Goal: Task Accomplishment & Management: Manage account settings

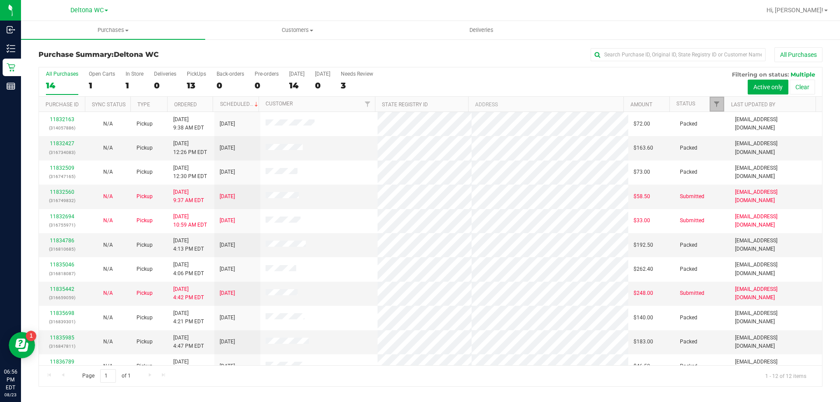
click at [722, 108] on div at bounding box center [724, 104] width 4 height 15
click at [718, 108] on link "Filter" at bounding box center [716, 104] width 14 height 15
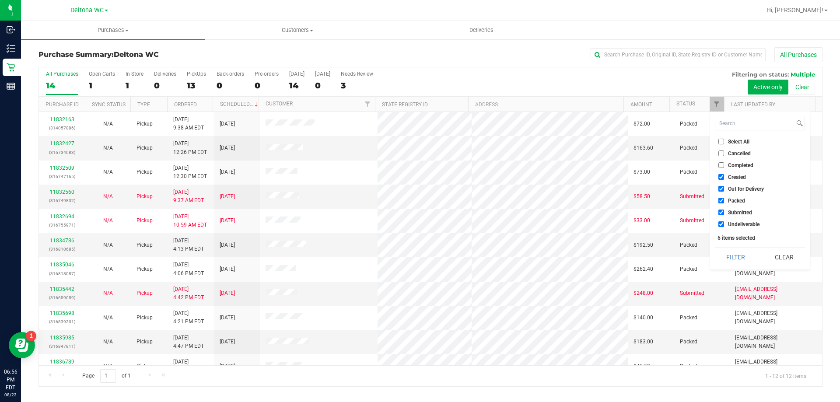
click at [722, 142] on input "Select All" at bounding box center [721, 142] width 6 height 6
checkbox input "true"
click at [722, 142] on input "Select All" at bounding box center [721, 142] width 6 height 6
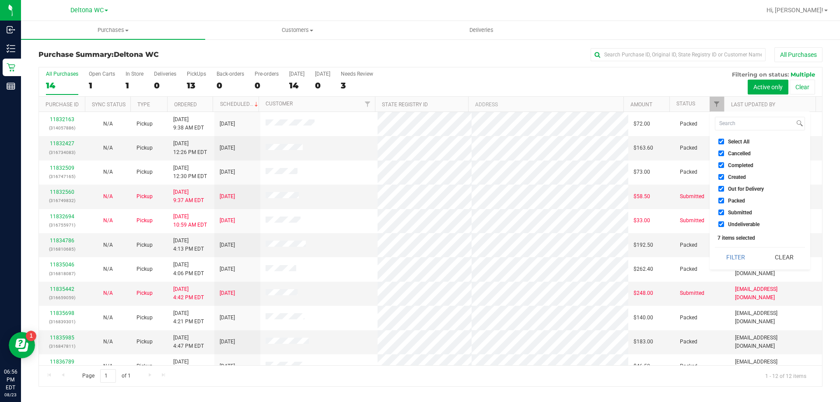
checkbox input "false"
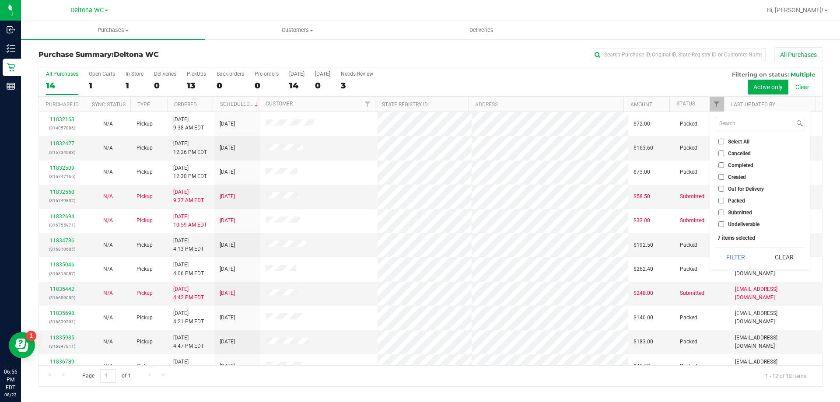
checkbox input "false"
click at [728, 211] on span "Submitted" at bounding box center [740, 212] width 24 height 5
click at [724, 211] on input "Submitted" at bounding box center [721, 212] width 6 height 6
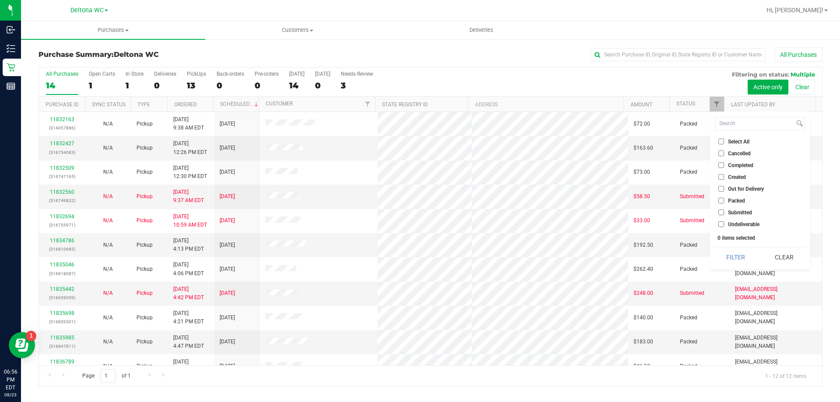
checkbox input "true"
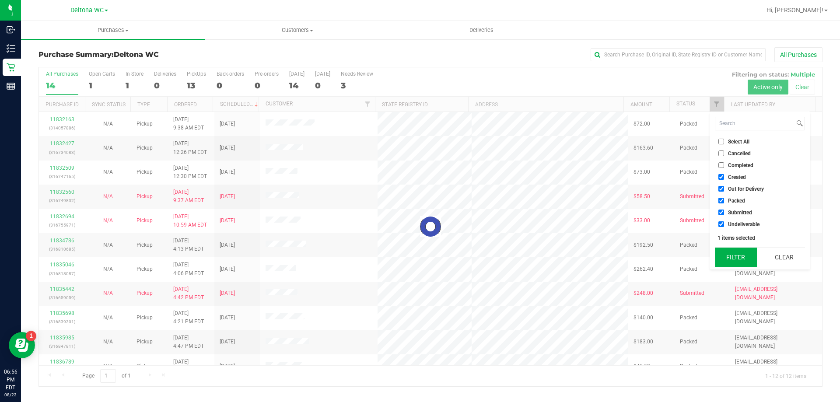
checkbox input "true"
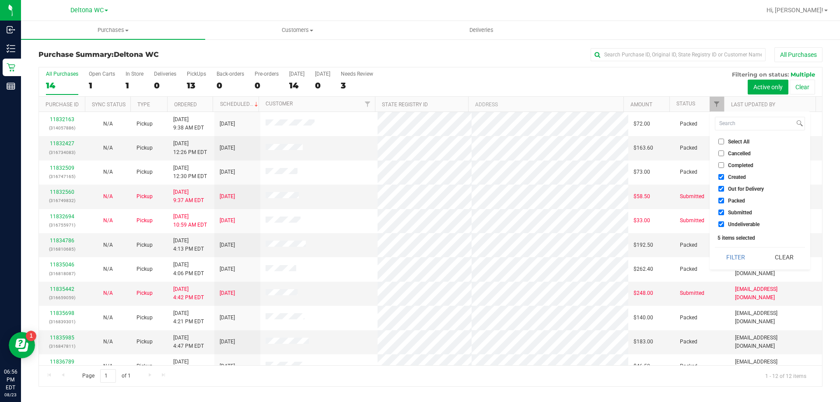
click at [719, 144] on input "Select All" at bounding box center [721, 142] width 6 height 6
checkbox input "true"
click at [719, 144] on input "Select All" at bounding box center [721, 142] width 6 height 6
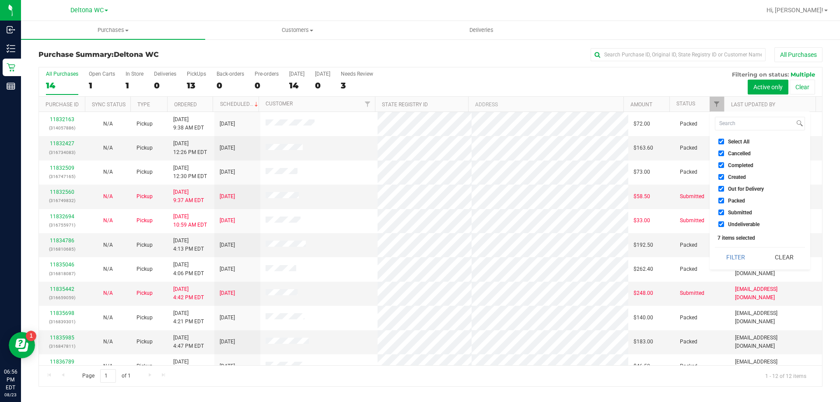
checkbox input "false"
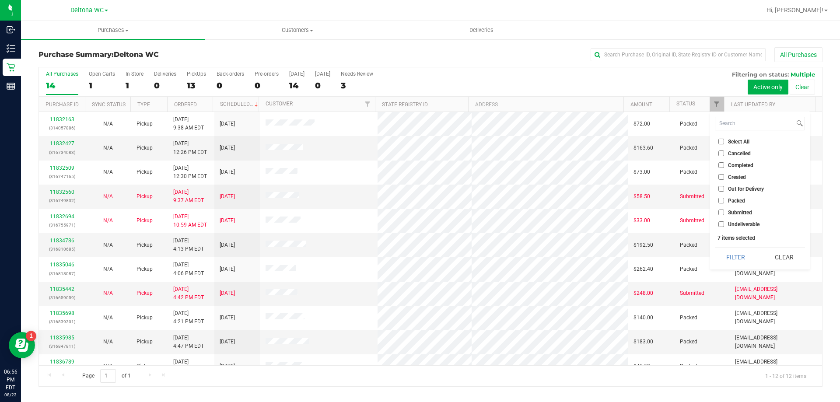
checkbox input "false"
click at [732, 214] on span "Submitted" at bounding box center [740, 212] width 24 height 5
click at [745, 211] on span "Submitted" at bounding box center [740, 212] width 24 height 5
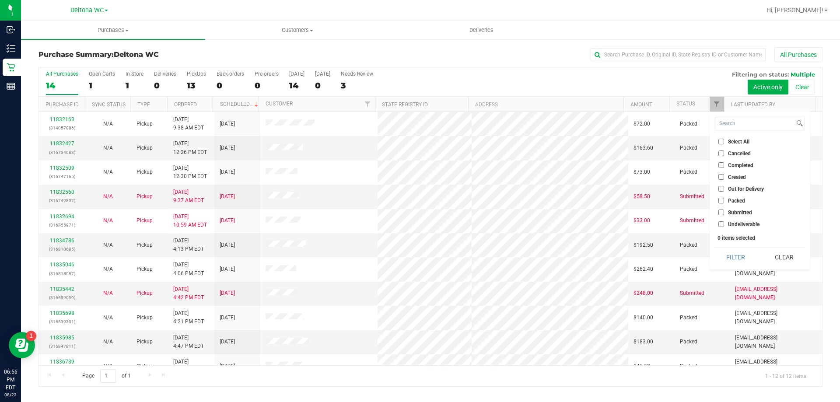
click at [724, 211] on input "Submitted" at bounding box center [721, 212] width 6 height 6
click at [742, 254] on button "Filter" at bounding box center [736, 257] width 42 height 19
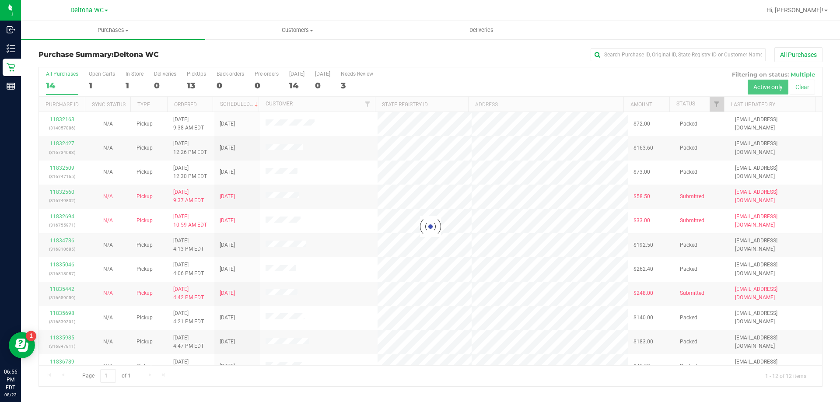
checkbox input "true"
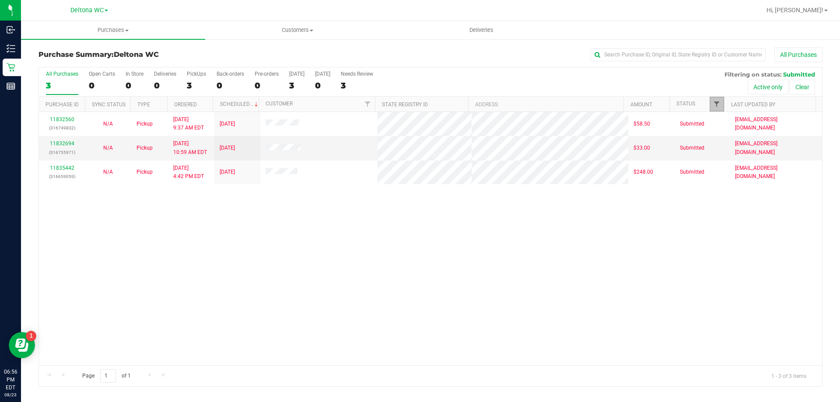
click at [718, 108] on link "Filter" at bounding box center [716, 104] width 14 height 15
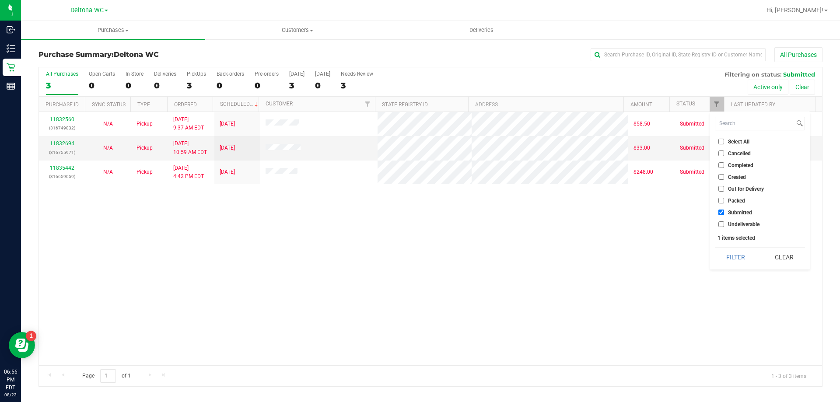
click at [743, 141] on span "Select All" at bounding box center [738, 141] width 21 height 5
click at [724, 141] on input "Select All" at bounding box center [721, 142] width 6 height 6
checkbox input "true"
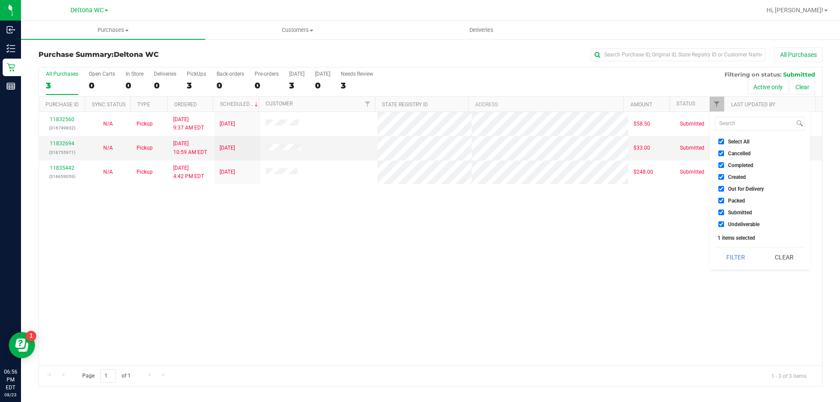
checkbox input "true"
click at [743, 141] on span "Select All" at bounding box center [738, 141] width 21 height 5
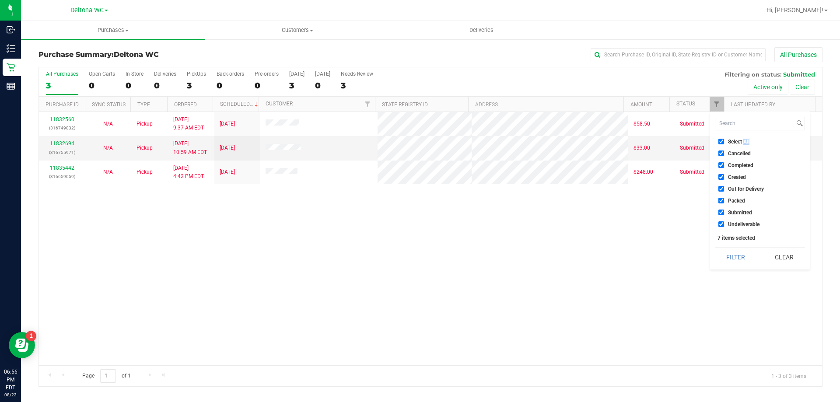
click at [724, 141] on input "Select All" at bounding box center [721, 142] width 6 height 6
checkbox input "false"
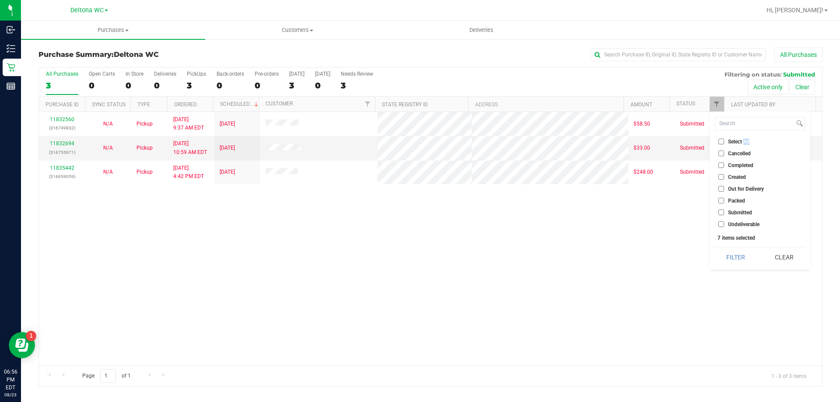
checkbox input "false"
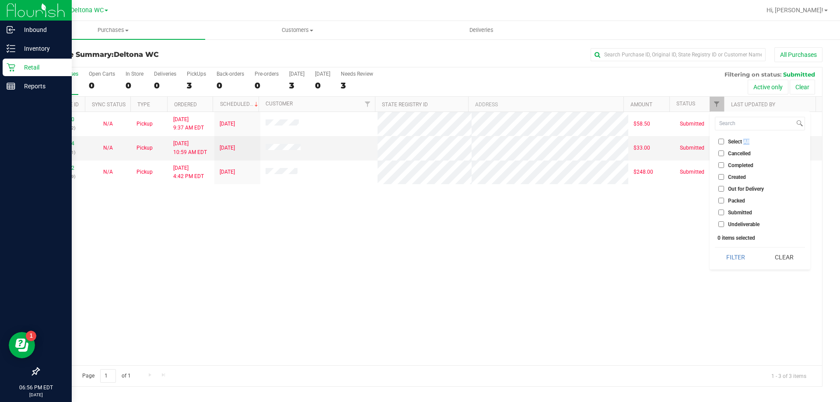
click at [20, 69] on p "Retail" at bounding box center [41, 67] width 52 height 10
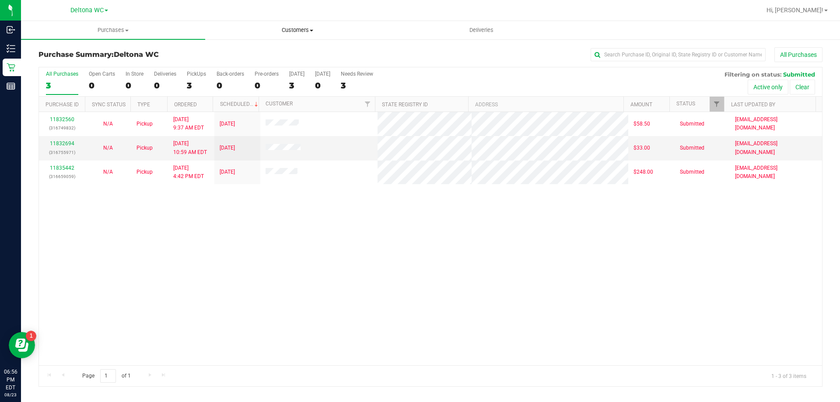
drag, startPoint x: 284, startPoint y: 34, endPoint x: 268, endPoint y: 39, distance: 16.9
click at [285, 35] on uib-tab-heading "Customers All customers Add a new customer All physicians" at bounding box center [297, 29] width 183 height 17
click at [224, 58] on li "Add a new customer" at bounding box center [297, 63] width 184 height 10
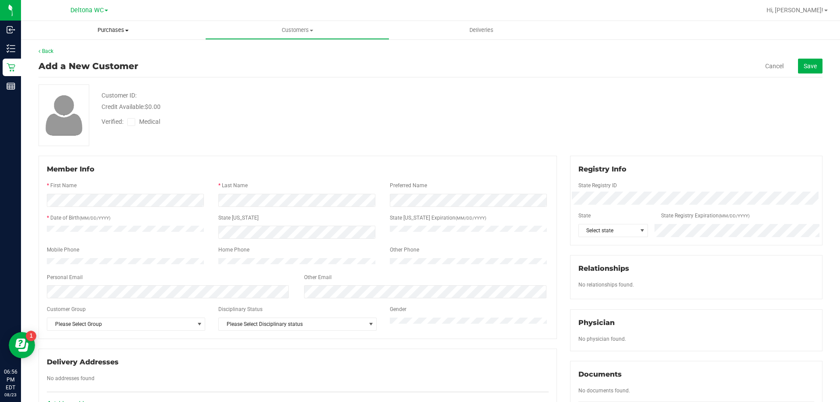
click at [114, 30] on span "Purchases" at bounding box center [113, 30] width 184 height 8
click at [65, 51] on span "Summary of purchases" at bounding box center [66, 52] width 90 height 7
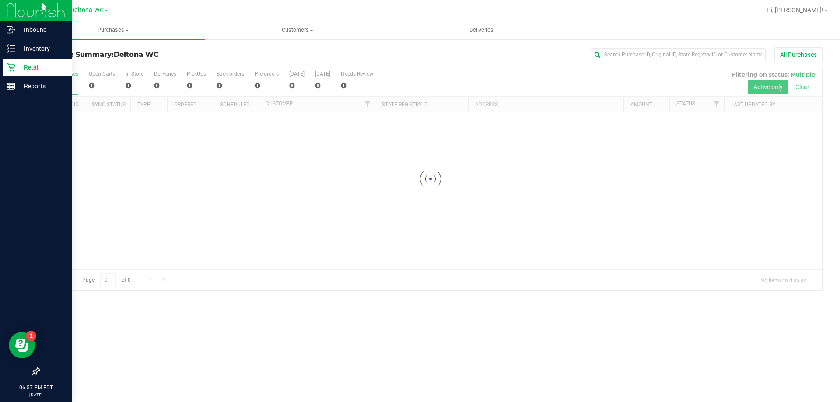
click at [17, 68] on p "Retail" at bounding box center [41, 67] width 52 height 10
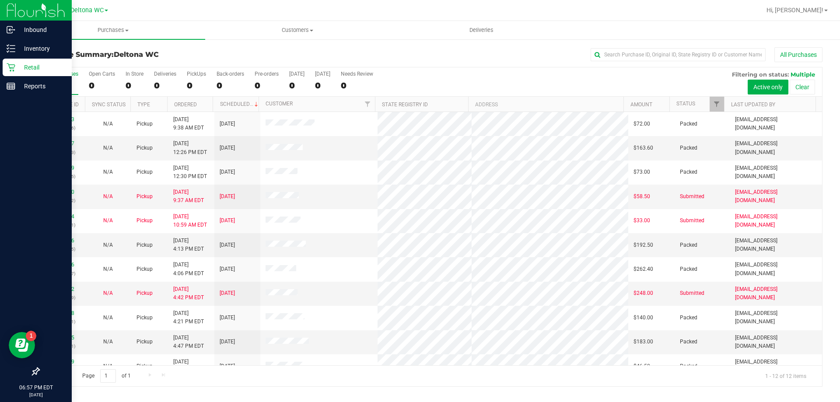
click at [15, 66] on p "Retail" at bounding box center [41, 67] width 52 height 10
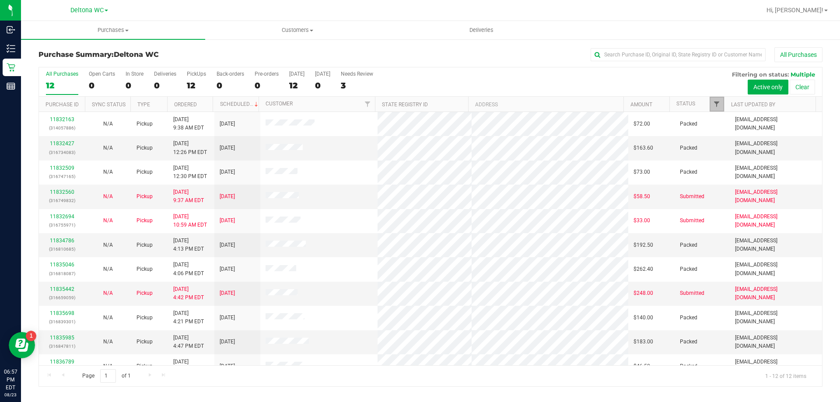
click at [716, 104] on span "Filter" at bounding box center [716, 104] width 7 height 7
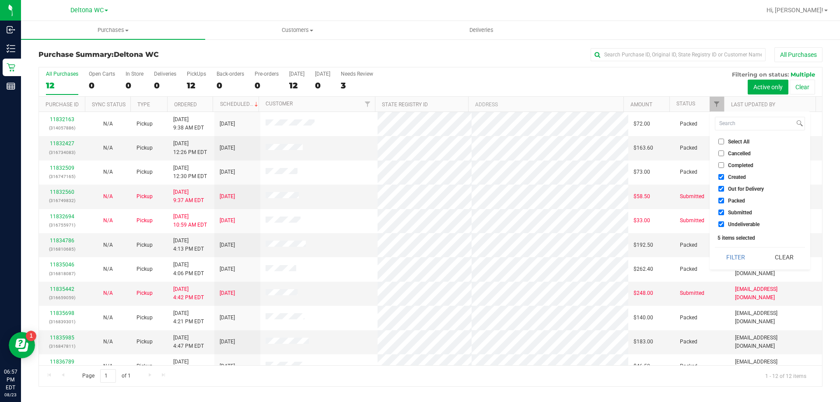
click at [646, 87] on div "All Purchases 12 Open Carts 0 In Store 0 Deliveries 0 PickUps 12 Back-orders 0 …" at bounding box center [430, 81] width 783 height 29
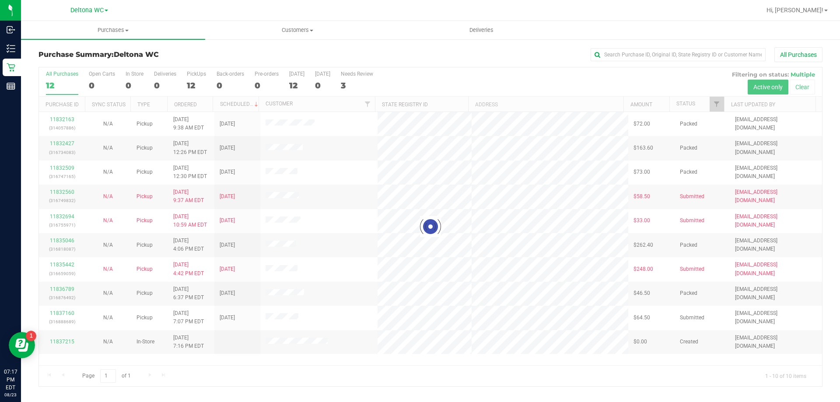
click at [352, 51] on div "All Purchases" at bounding box center [561, 54] width 523 height 15
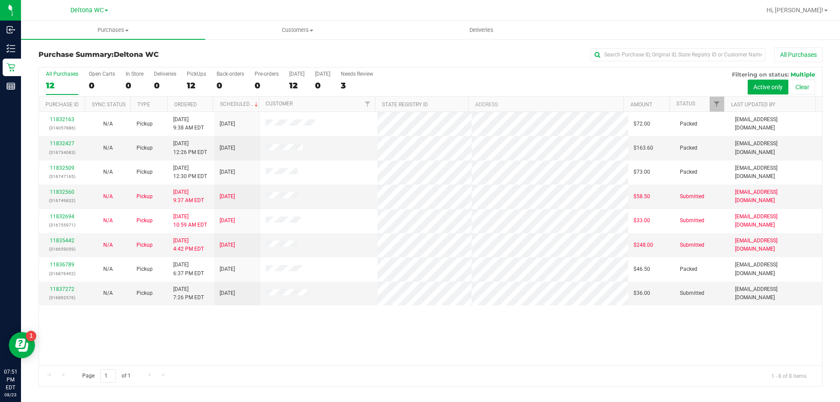
click at [432, 59] on div "All Purchases" at bounding box center [561, 54] width 523 height 15
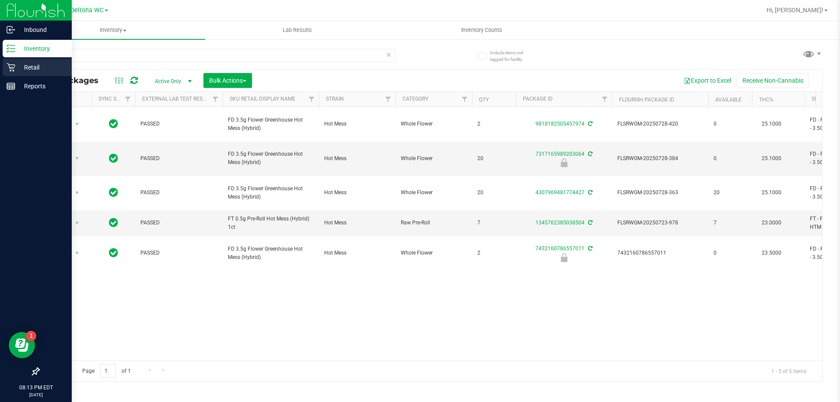
click at [14, 66] on div "Inbound Inventory Retail Reports 08:13 PM EDT 08/23/2025 08/23 Deltona WC Hi, A…" at bounding box center [420, 201] width 840 height 402
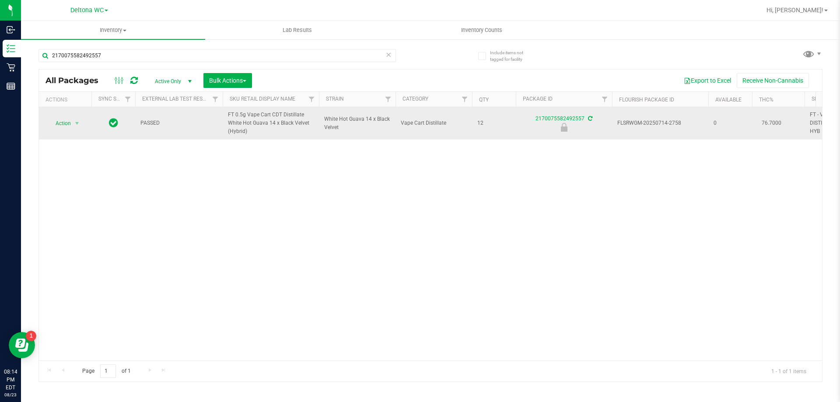
click at [268, 115] on span "FT 0.5g Vape Cart CDT Distillate White Hot Guava 14 x Black Velvet (Hybrid)" at bounding box center [271, 123] width 86 height 25
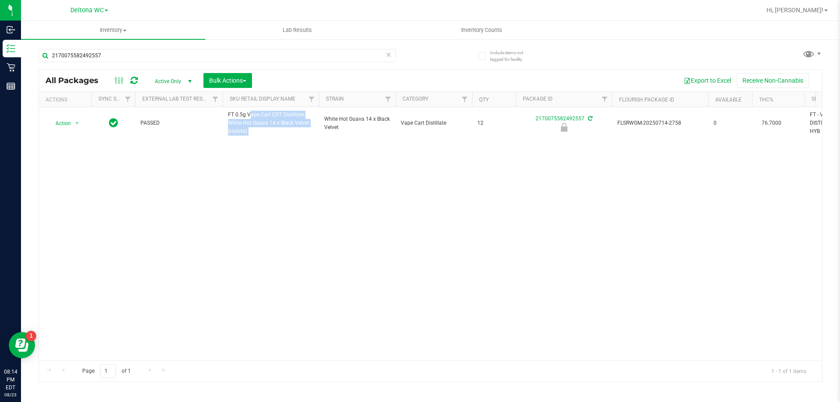
copy tr "FT 0.5g Vape Cart CDT Distillate White Hot Guava 14 x Black Velvet (Hybrid)"
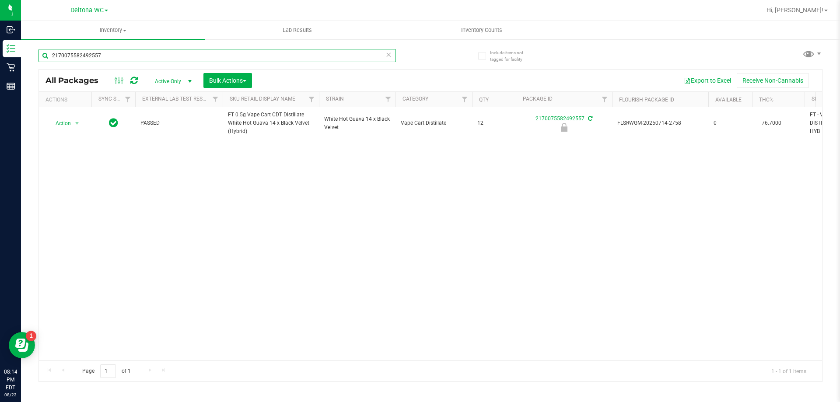
click at [111, 53] on input "2170075582492557" at bounding box center [216, 55] width 357 height 13
paste input "FT 0.5g Vape Cart CDT Distillate White Hot Guava 14 x Black Velvet (Hybrid)"
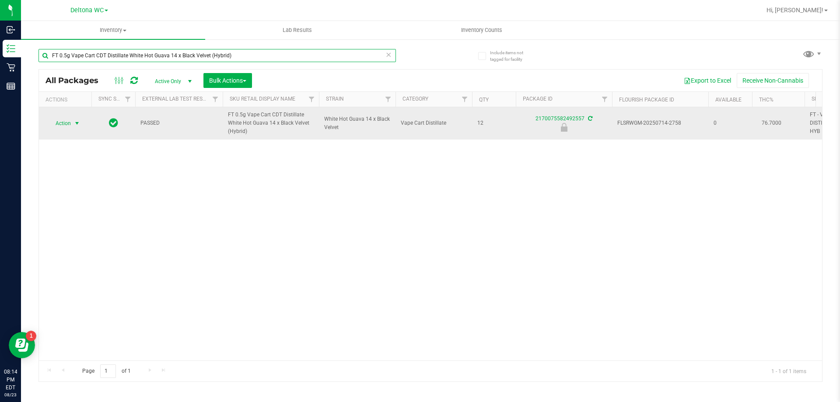
type input "FT 0.5g Vape Cart CDT Distillate White Hot Guava 14 x Black Velvet (Hybrid)"
click at [59, 125] on span "Action" at bounding box center [60, 123] width 24 height 12
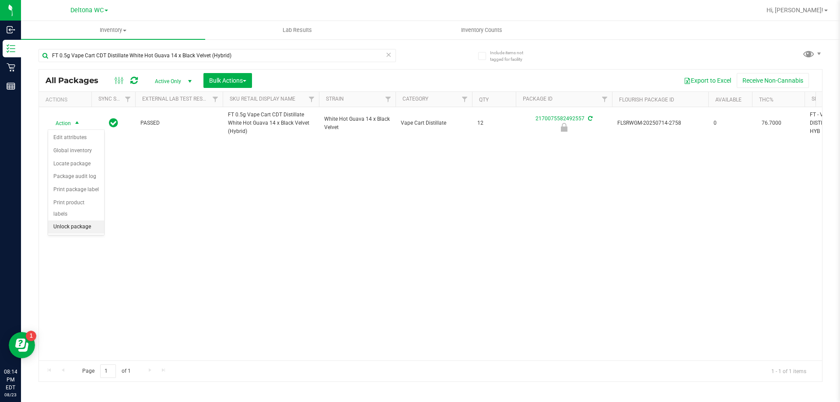
click at [94, 220] on li "Unlock package" at bounding box center [76, 226] width 56 height 13
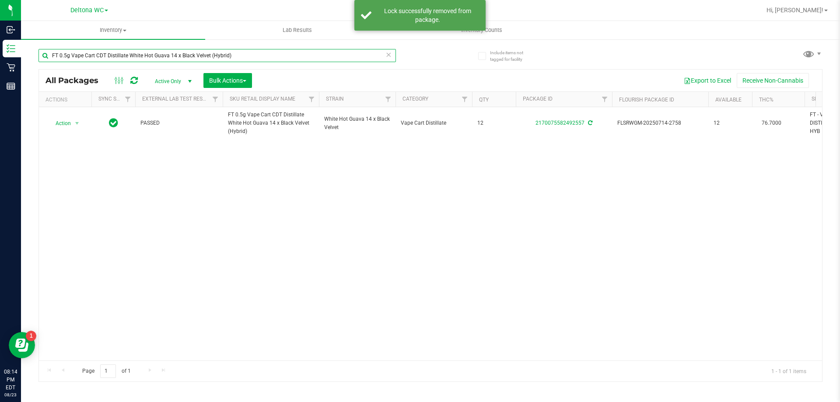
drag, startPoint x: 248, startPoint y: 56, endPoint x: 35, endPoint y: 51, distance: 213.0
click at [35, 51] on div "Include items not tagged for facility FT 0.5g Vape Cart CDT Distillate White Ho…" at bounding box center [430, 171] width 819 height 267
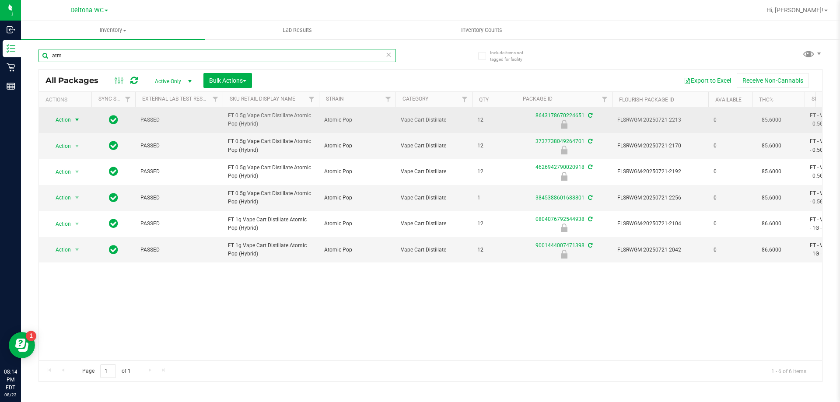
type input "atm"
click at [73, 120] on span "select" at bounding box center [77, 120] width 11 height 12
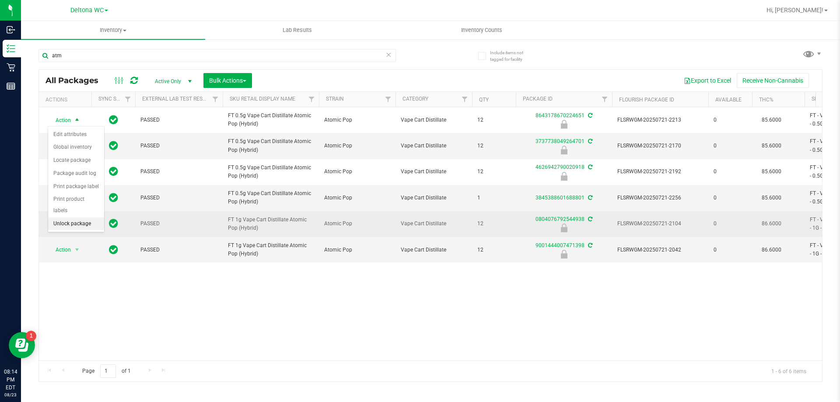
click at [82, 217] on li "Unlock package" at bounding box center [76, 223] width 56 height 13
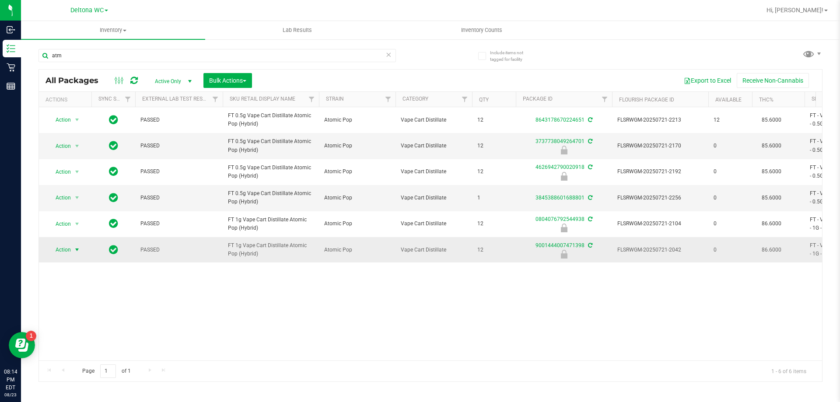
click at [79, 253] on span "select" at bounding box center [76, 249] width 7 height 7
click at [93, 347] on li "Unlock package" at bounding box center [76, 353] width 56 height 13
click at [110, 57] on input "atm" at bounding box center [216, 55] width 357 height 13
click at [110, 56] on input "atm" at bounding box center [216, 55] width 357 height 13
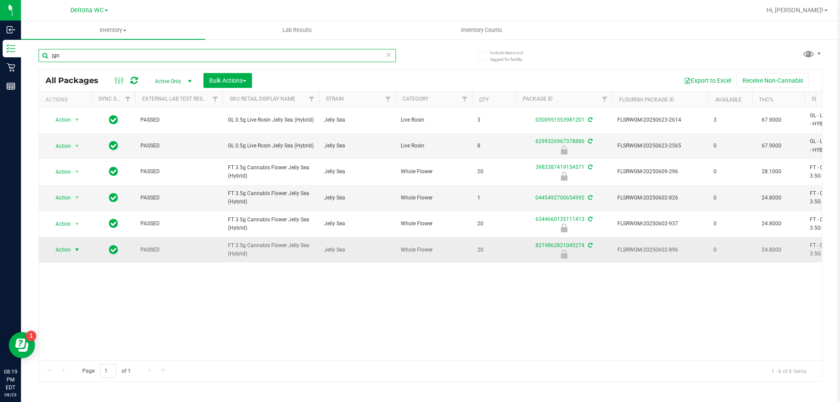
type input "jgn"
click at [76, 252] on span "select" at bounding box center [76, 249] width 7 height 7
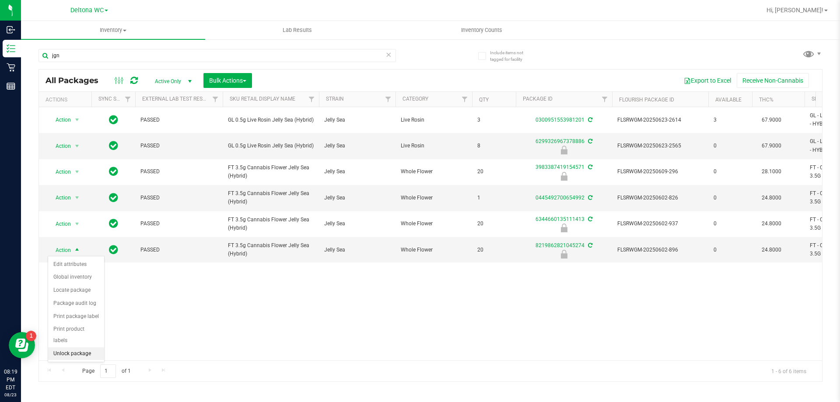
click at [70, 347] on li "Unlock package" at bounding box center [76, 353] width 56 height 13
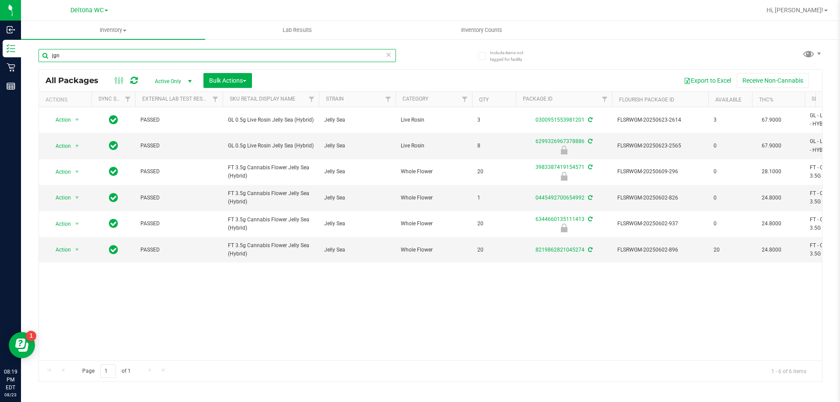
drag, startPoint x: 71, startPoint y: 61, endPoint x: 31, endPoint y: 58, distance: 40.4
click at [31, 58] on div "Include items not tagged for facility jgn All Packages Active Only Active Only …" at bounding box center [430, 171] width 819 height 267
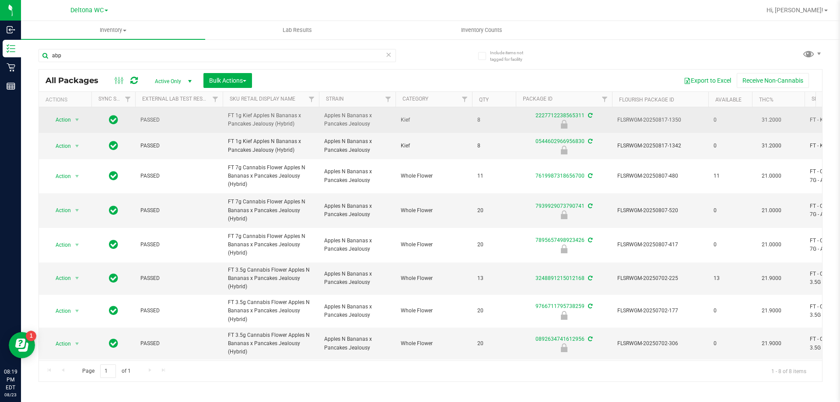
click at [258, 121] on span "FT 1g Kief Apples N Bananas x Pancakes Jealousy (Hybrid)" at bounding box center [271, 120] width 86 height 17
copy tr "FT 1g Kief Apples N Bananas x Pancakes Jealousy (Hybrid)"
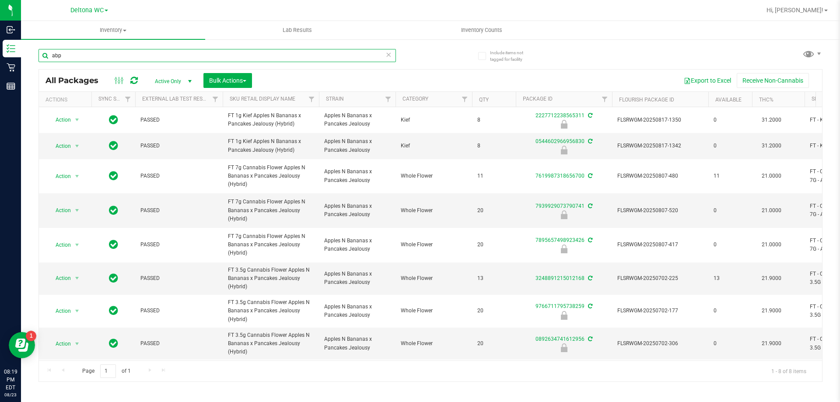
click at [110, 57] on input "abp" at bounding box center [216, 55] width 357 height 13
paste input "FT 1g Kief Apples N Bananas x Pancakes Jealousy (Hybrid)"
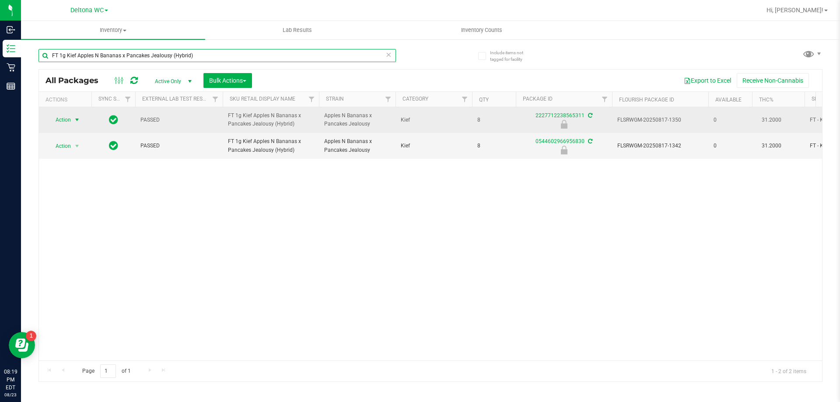
type input "FT 1g Kief Apples N Bananas x Pancakes Jealousy (Hybrid)"
click at [73, 120] on span "select" at bounding box center [77, 120] width 11 height 12
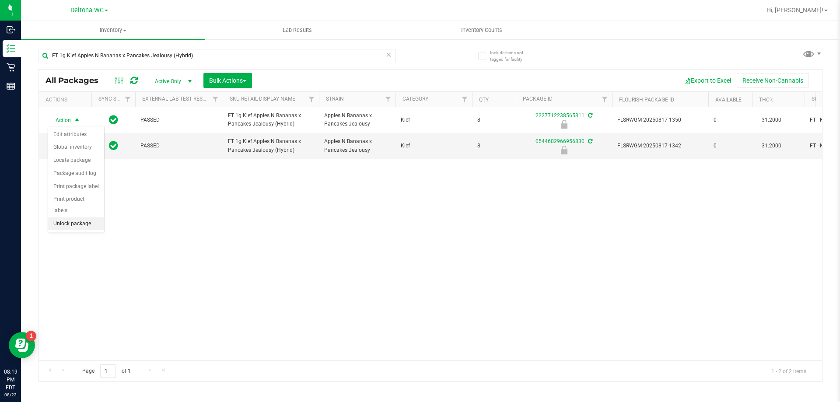
click at [74, 217] on li "Unlock package" at bounding box center [76, 223] width 56 height 13
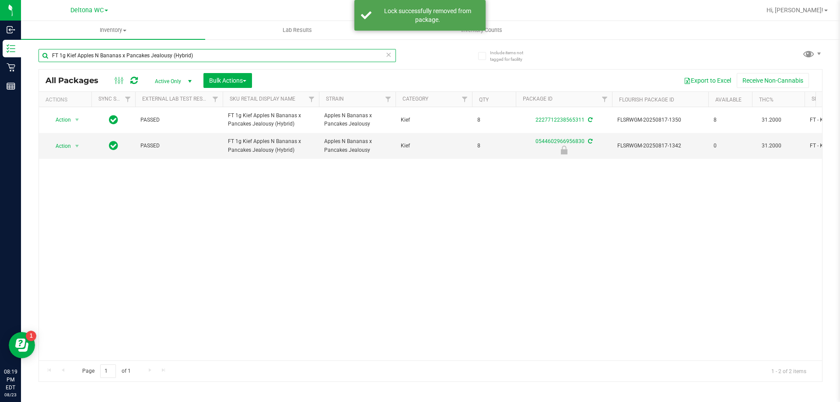
click at [175, 56] on input "FT 1g Kief Apples N Bananas x Pancakes Jealousy (Hybrid)" at bounding box center [216, 55] width 357 height 13
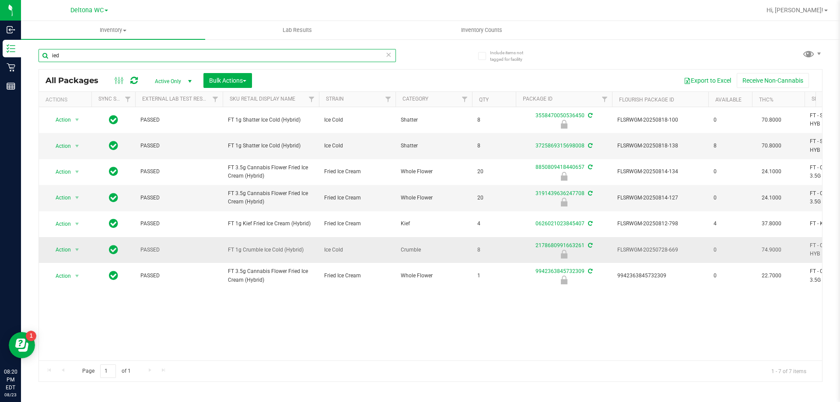
type input "ied"
click at [70, 248] on span "Action" at bounding box center [60, 250] width 24 height 12
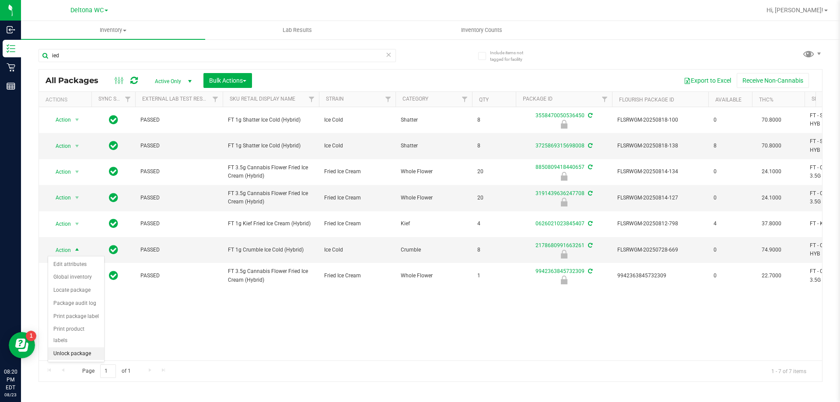
click at [79, 347] on li "Unlock package" at bounding box center [76, 353] width 56 height 13
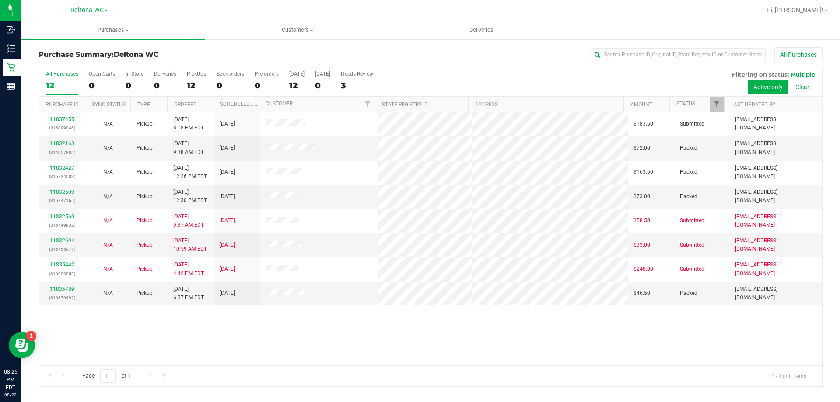
click at [388, 48] on div "All Purchases" at bounding box center [561, 54] width 523 height 15
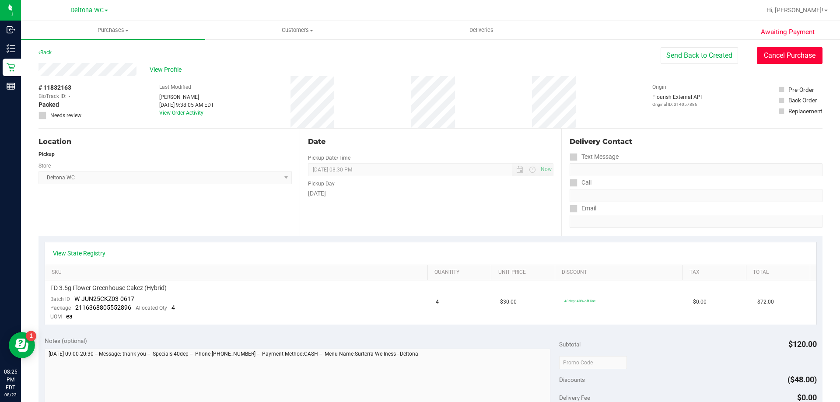
click at [793, 53] on button "Cancel Purchase" at bounding box center [790, 55] width 66 height 17
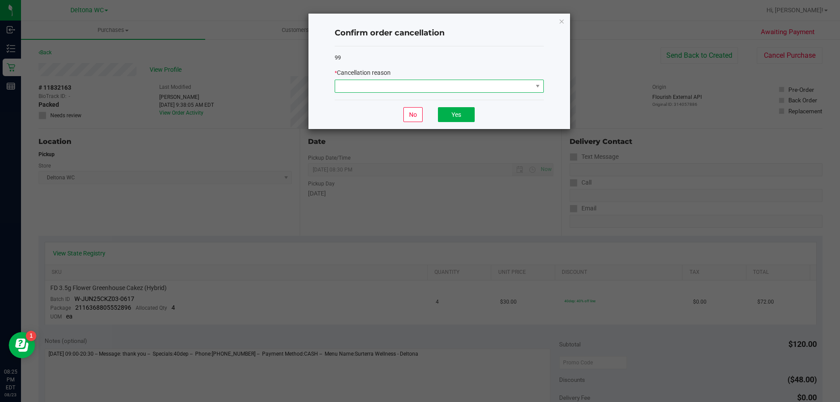
click at [452, 85] on span at bounding box center [433, 86] width 197 height 12
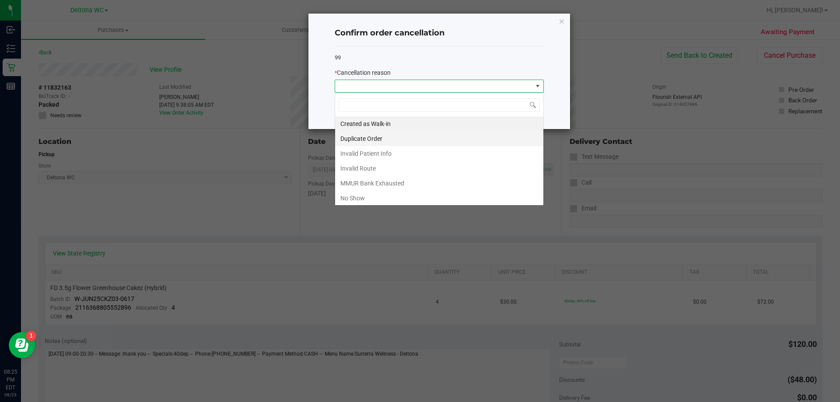
scroll to position [13, 209]
click at [382, 194] on li "No Show" at bounding box center [439, 198] width 208 height 15
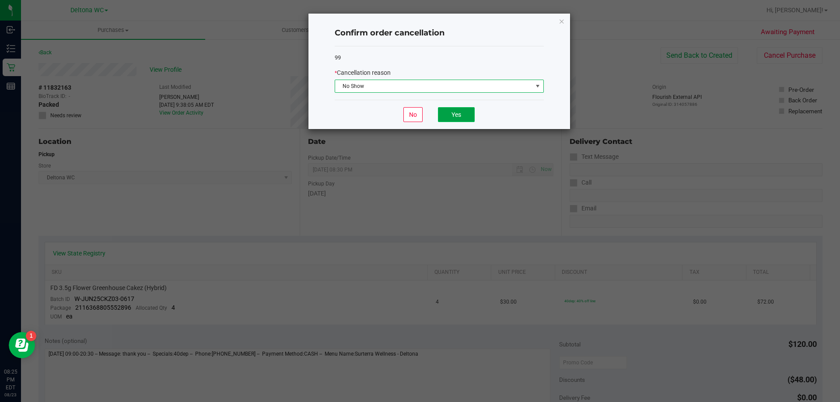
click at [466, 115] on button "Yes" at bounding box center [456, 114] width 37 height 15
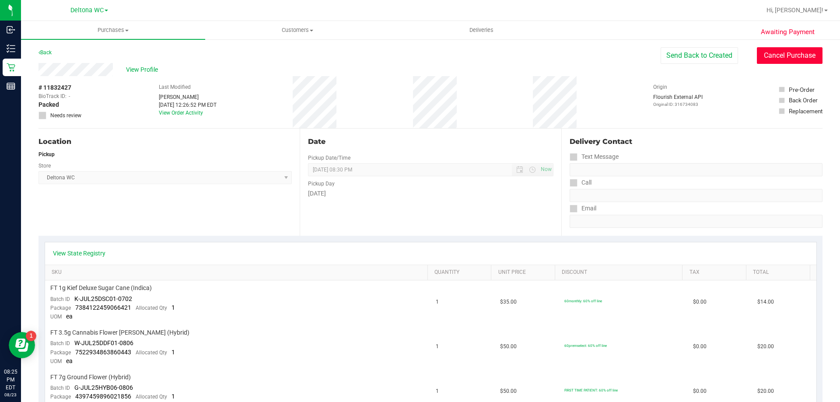
click at [766, 56] on button "Cancel Purchase" at bounding box center [790, 55] width 66 height 17
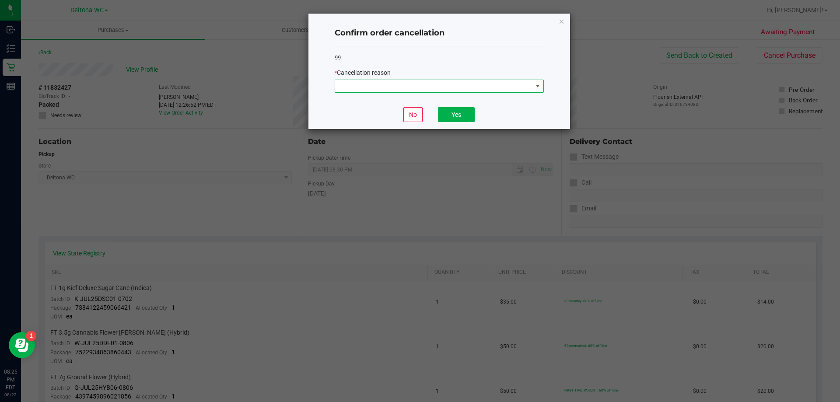
drag, startPoint x: 439, startPoint y: 87, endPoint x: 434, endPoint y: 91, distance: 6.2
click at [438, 87] on span at bounding box center [433, 86] width 197 height 12
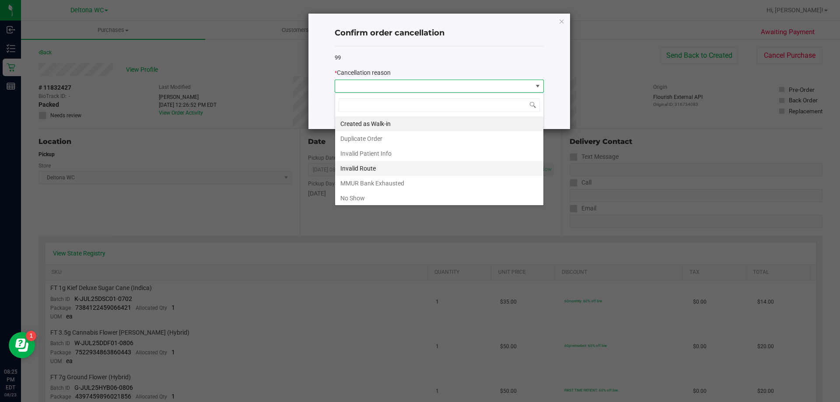
scroll to position [13, 209]
click at [362, 194] on li "No Show" at bounding box center [439, 198] width 208 height 15
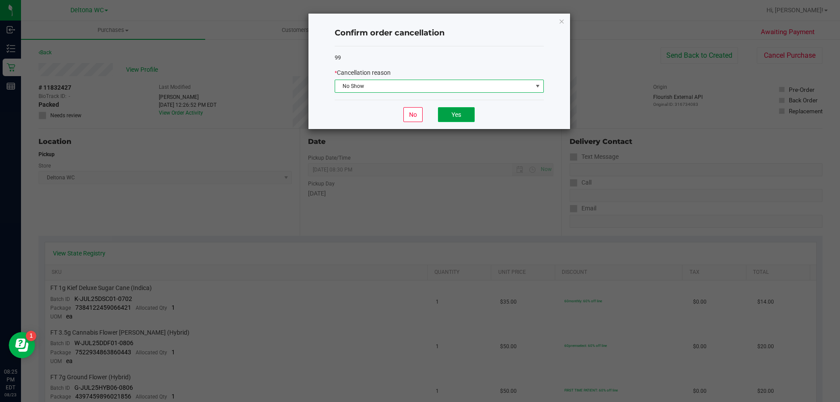
click at [451, 114] on button "Yes" at bounding box center [456, 114] width 37 height 15
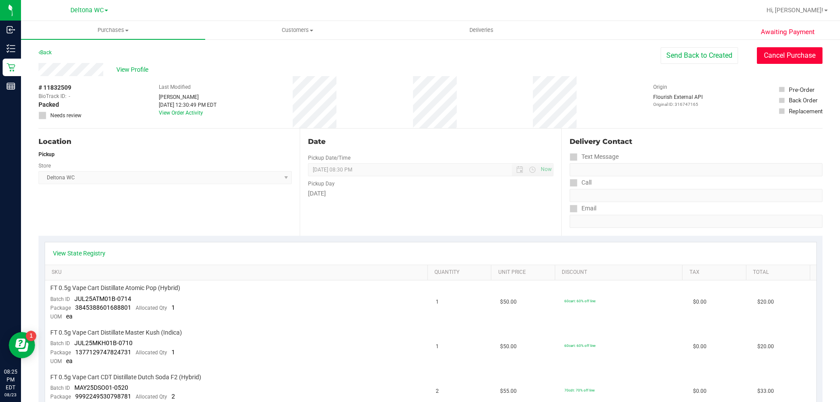
click at [760, 56] on button "Cancel Purchase" at bounding box center [790, 55] width 66 height 17
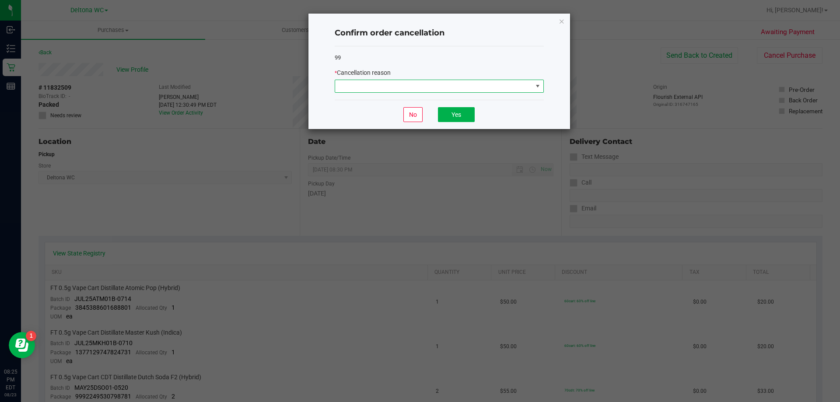
click at [459, 86] on span at bounding box center [433, 86] width 197 height 12
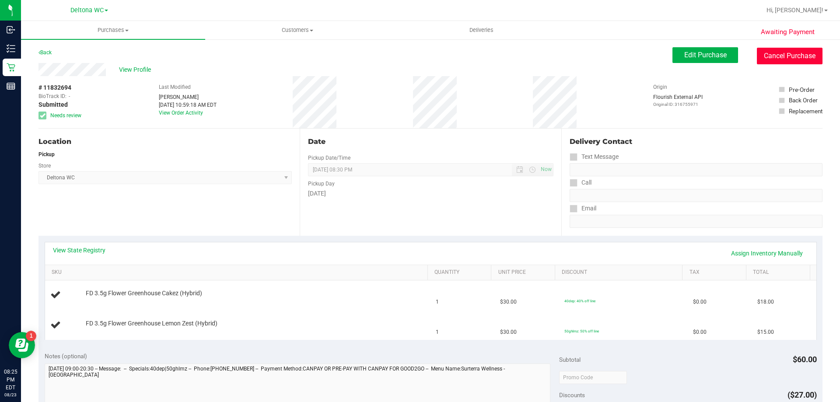
click at [778, 56] on button "Cancel Purchase" at bounding box center [790, 56] width 66 height 17
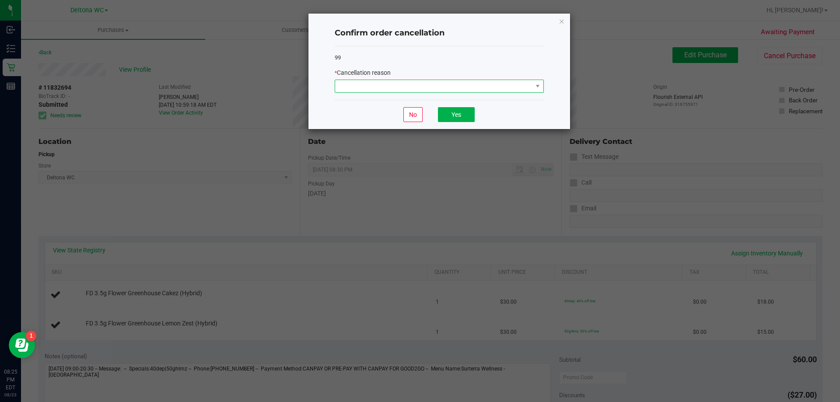
click at [500, 82] on span at bounding box center [433, 86] width 197 height 12
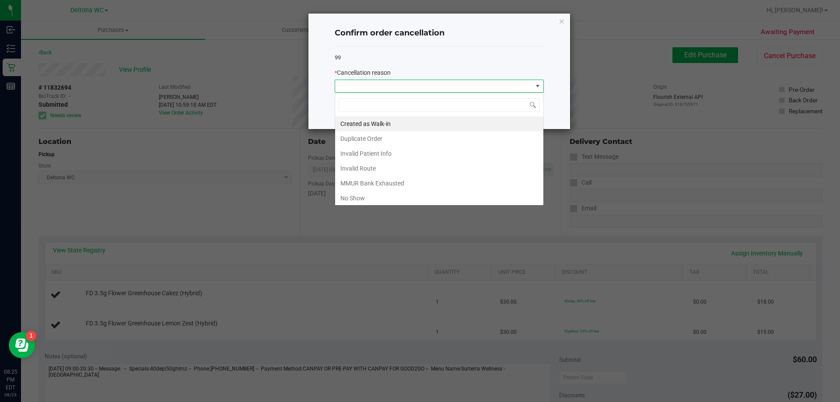
scroll to position [13, 209]
click at [418, 199] on li "No Show" at bounding box center [439, 198] width 208 height 15
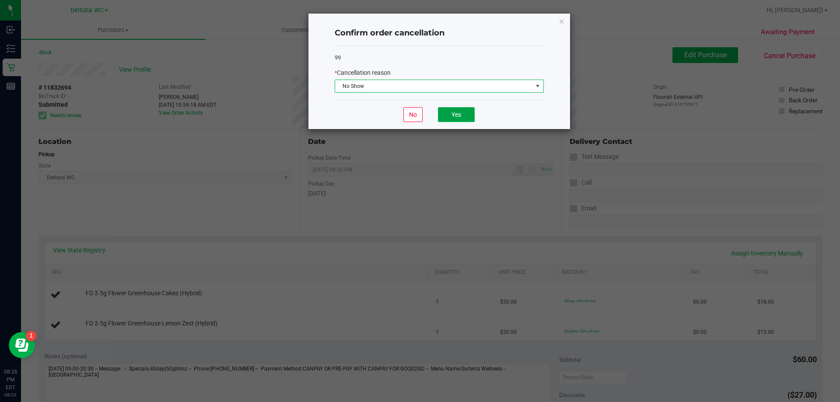
click at [460, 112] on button "Yes" at bounding box center [456, 114] width 37 height 15
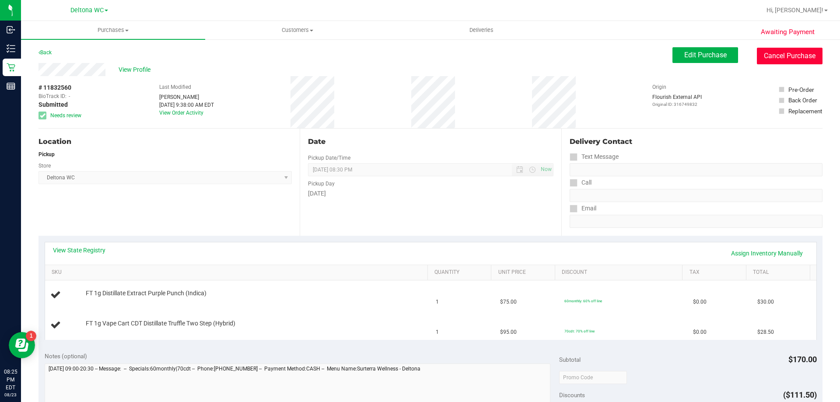
click at [771, 55] on button "Cancel Purchase" at bounding box center [790, 56] width 66 height 17
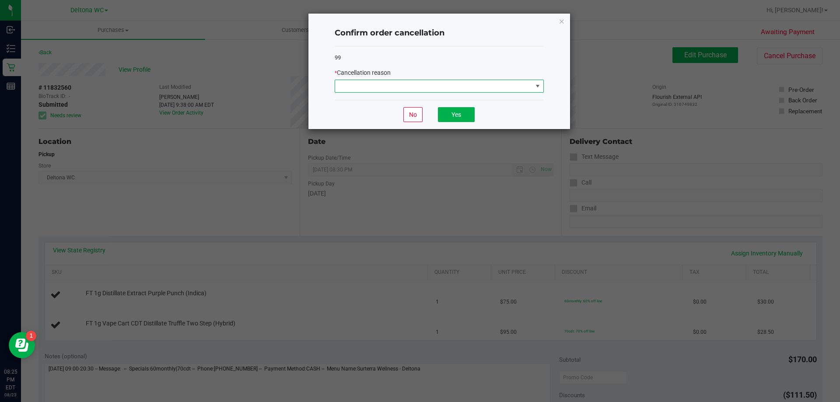
click at [471, 87] on span at bounding box center [433, 86] width 197 height 12
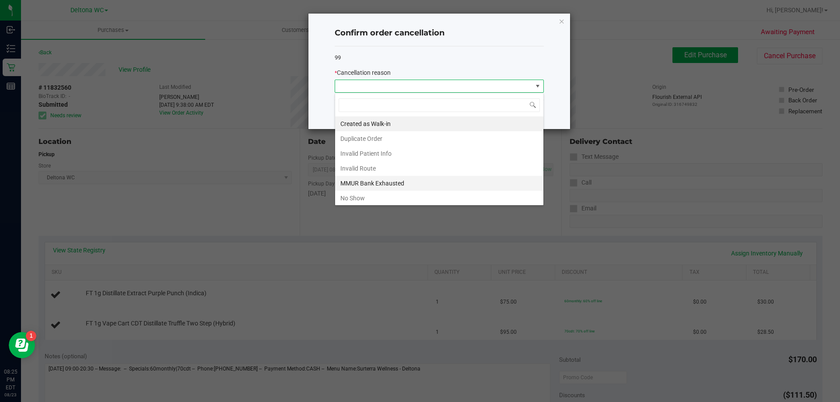
scroll to position [13, 209]
click at [385, 198] on li "No Show" at bounding box center [439, 198] width 208 height 15
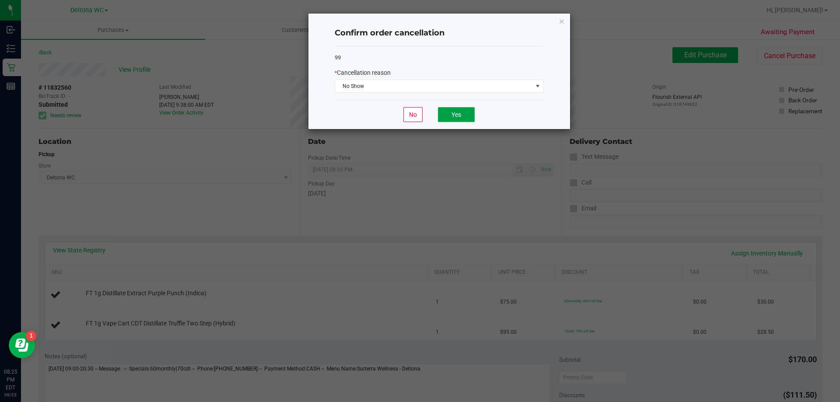
click at [464, 117] on button "Yes" at bounding box center [456, 114] width 37 height 15
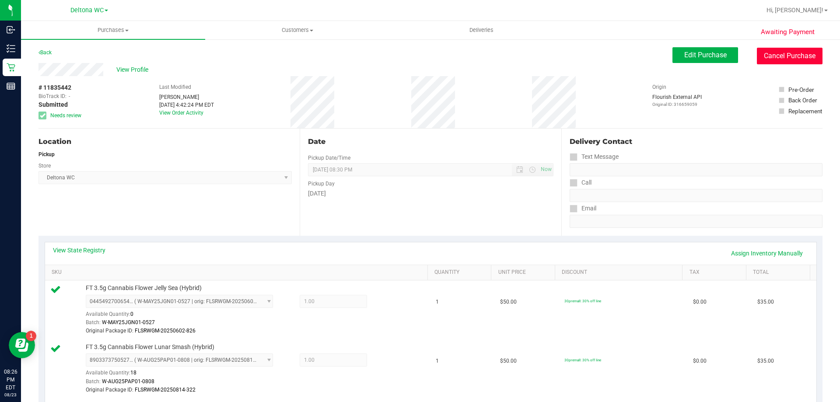
click at [778, 56] on button "Cancel Purchase" at bounding box center [790, 56] width 66 height 17
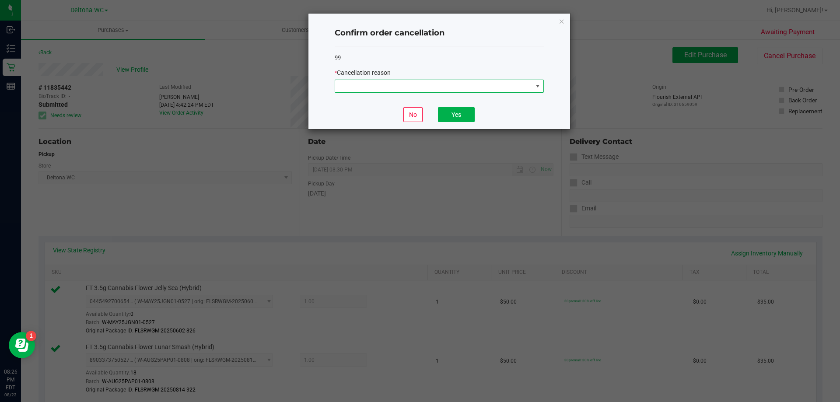
click at [495, 92] on span at bounding box center [433, 86] width 197 height 12
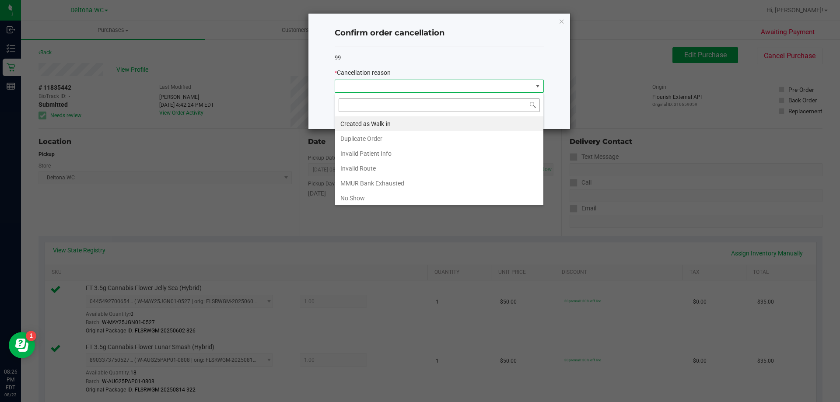
scroll to position [13, 209]
click at [381, 200] on li "No Show" at bounding box center [439, 198] width 208 height 15
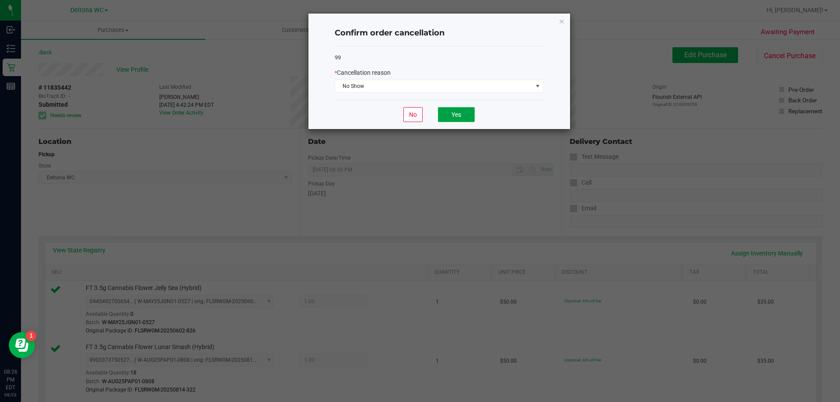
click at [461, 112] on button "Yes" at bounding box center [456, 114] width 37 height 15
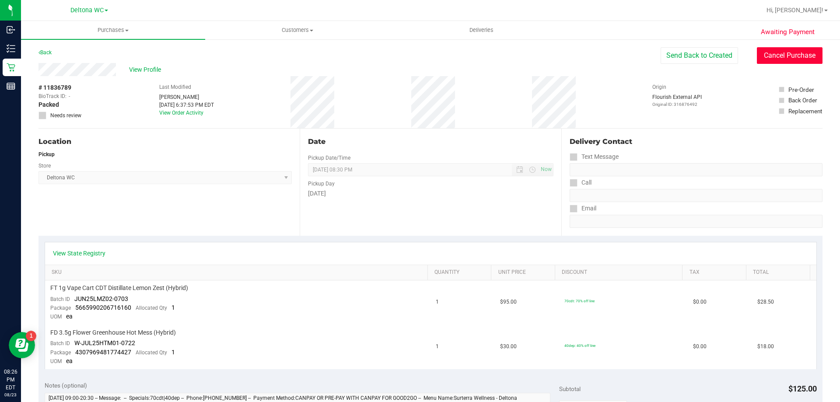
click at [775, 58] on button "Cancel Purchase" at bounding box center [790, 55] width 66 height 17
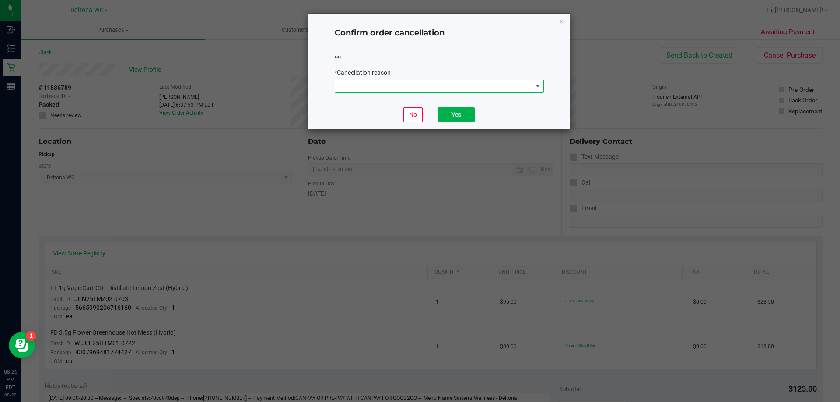
click at [446, 86] on span at bounding box center [433, 86] width 197 height 12
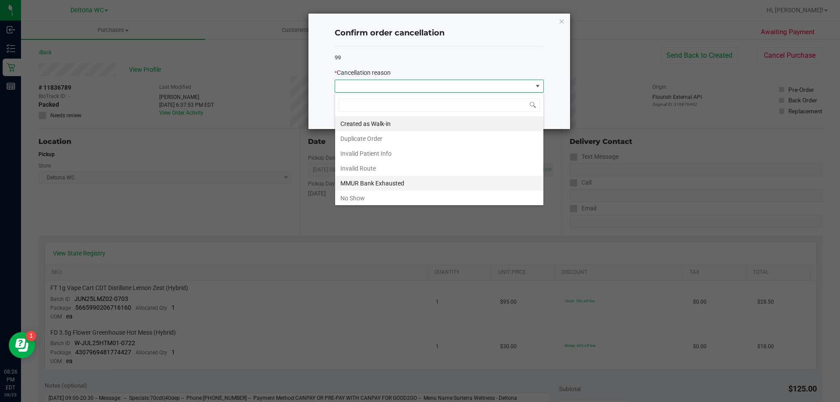
scroll to position [13, 209]
drag, startPoint x: 365, startPoint y: 199, endPoint x: 411, endPoint y: 159, distance: 61.7
click at [365, 199] on li "No Show" at bounding box center [439, 198] width 208 height 15
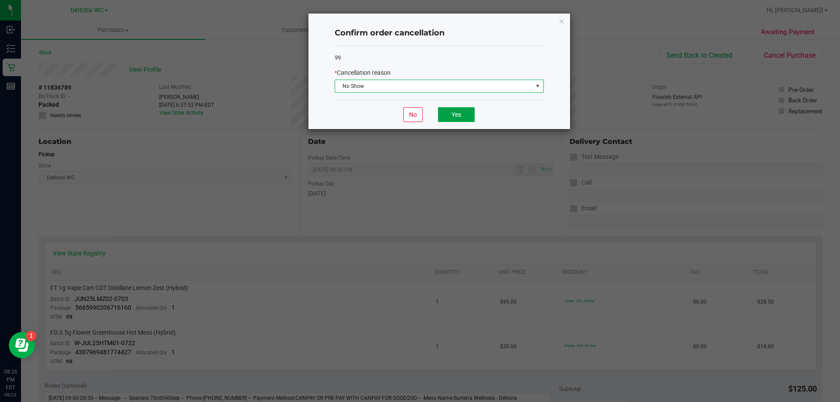
click at [450, 112] on button "Yes" at bounding box center [456, 114] width 37 height 15
